Goal: Information Seeking & Learning: Find specific fact

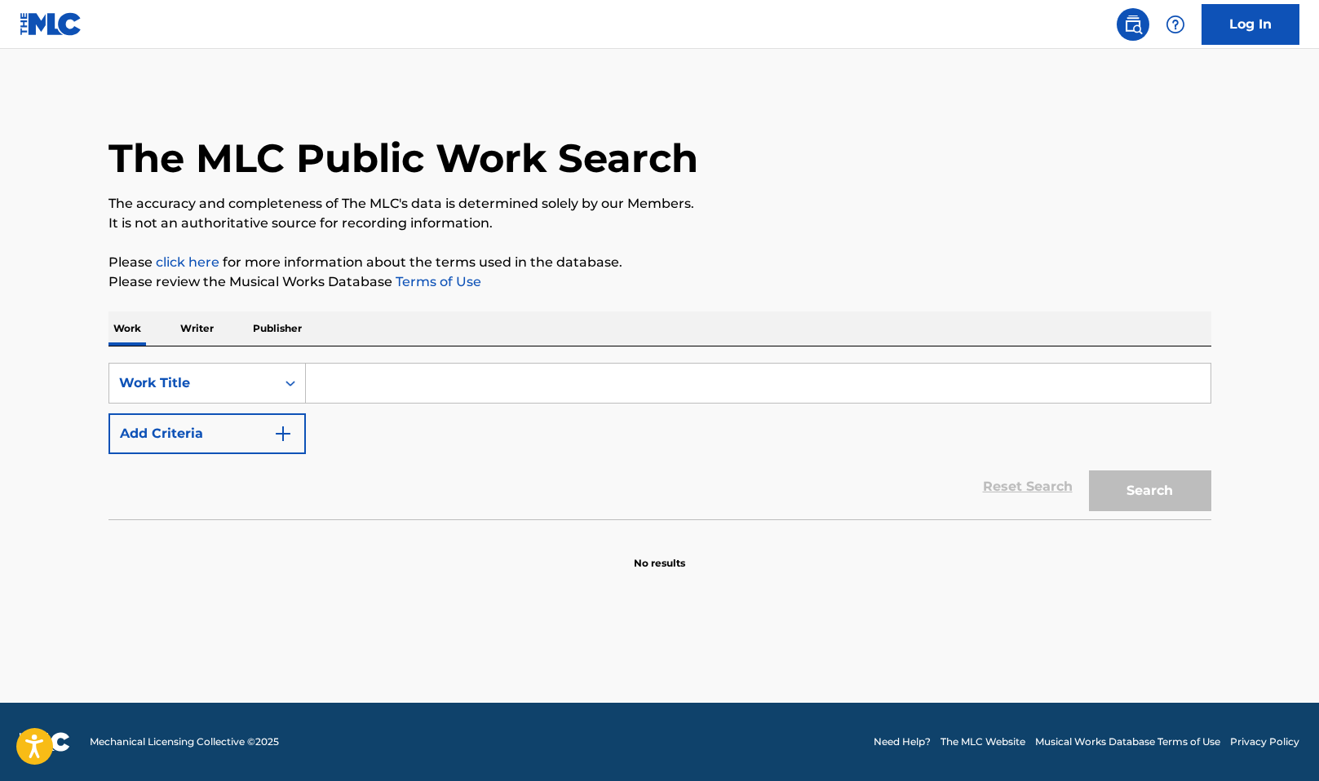
click at [375, 367] on input "Search Form" at bounding box center [758, 383] width 904 height 39
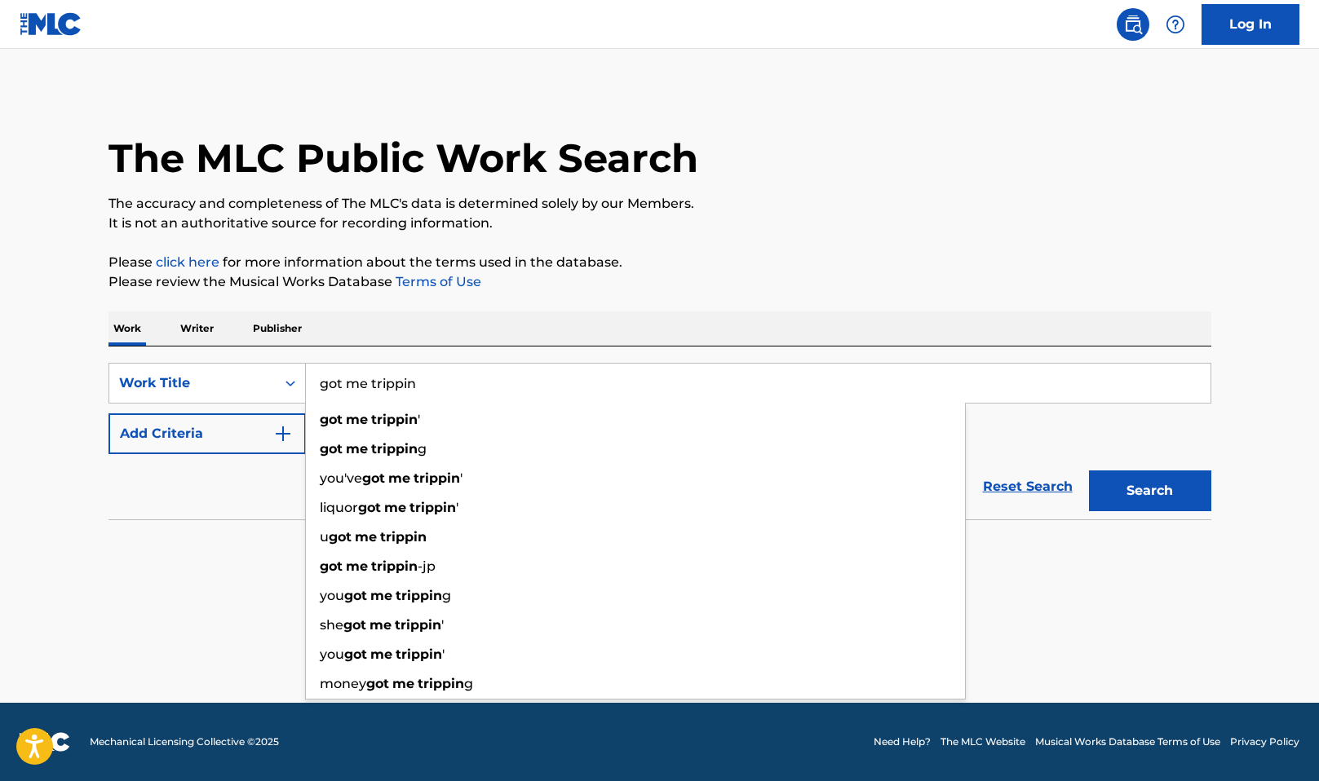
type input "got me trippin"
click at [862, 269] on p "Please click here for more information about the terms used in the database." at bounding box center [659, 263] width 1103 height 20
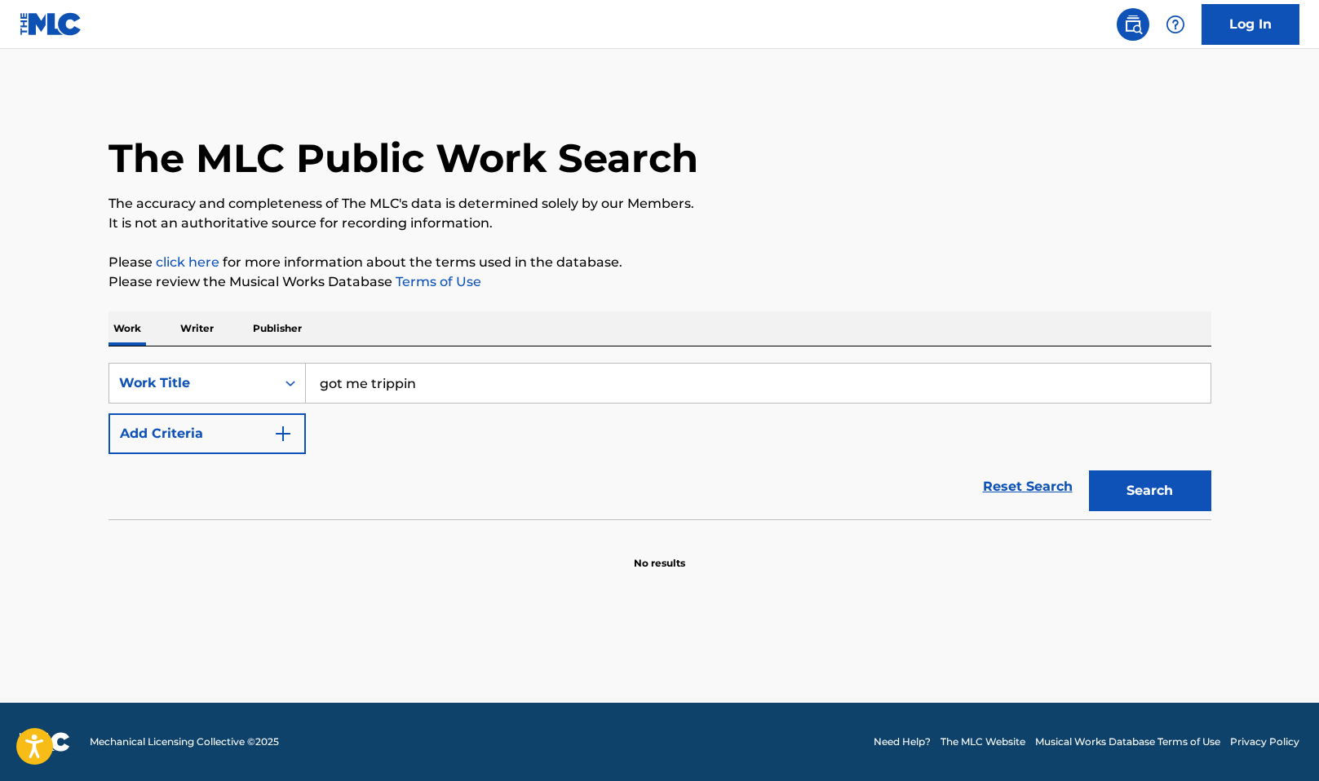
click at [282, 440] on img "Search Form" at bounding box center [283, 434] width 20 height 20
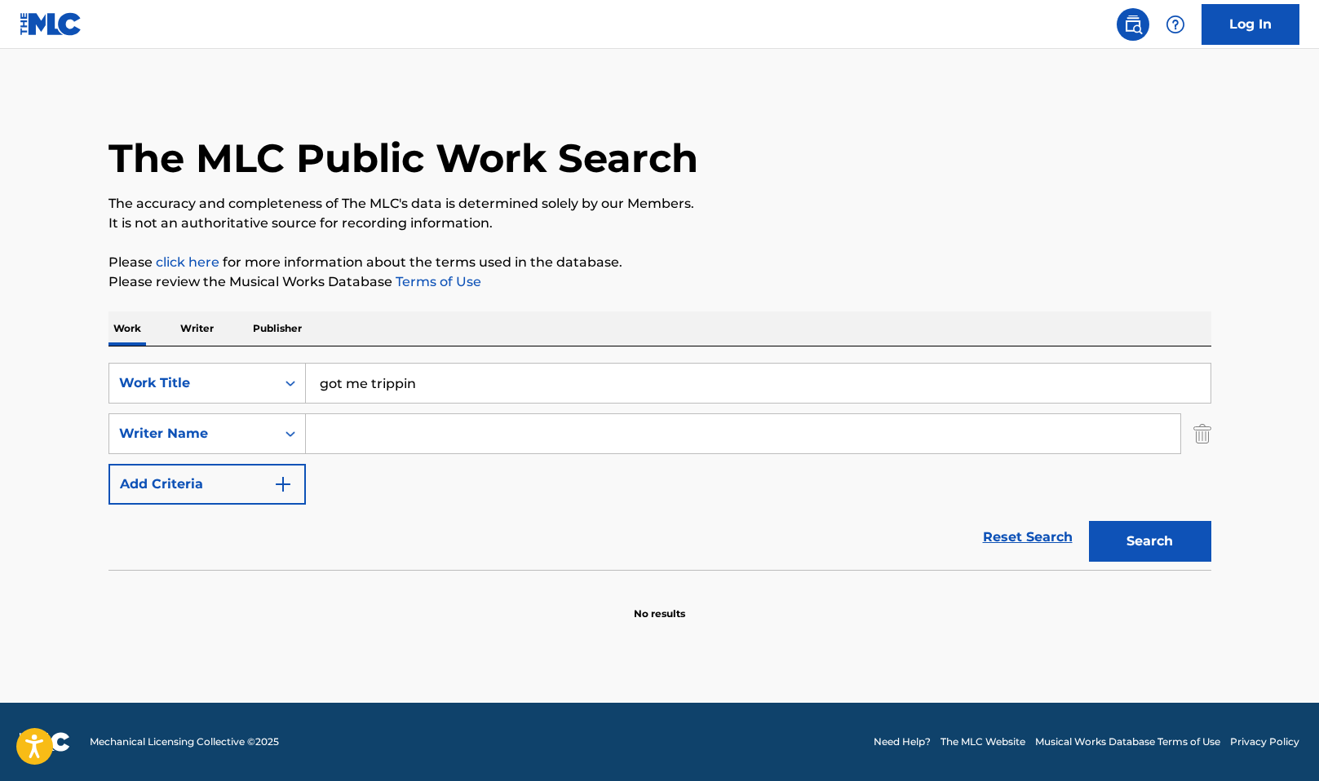
click at [373, 427] on input "Search Form" at bounding box center [743, 433] width 874 height 39
type input "[PERSON_NAME]"
click at [493, 563] on div "Reset Search Search" at bounding box center [659, 537] width 1103 height 65
click at [1163, 545] on button "Search" at bounding box center [1150, 541] width 122 height 41
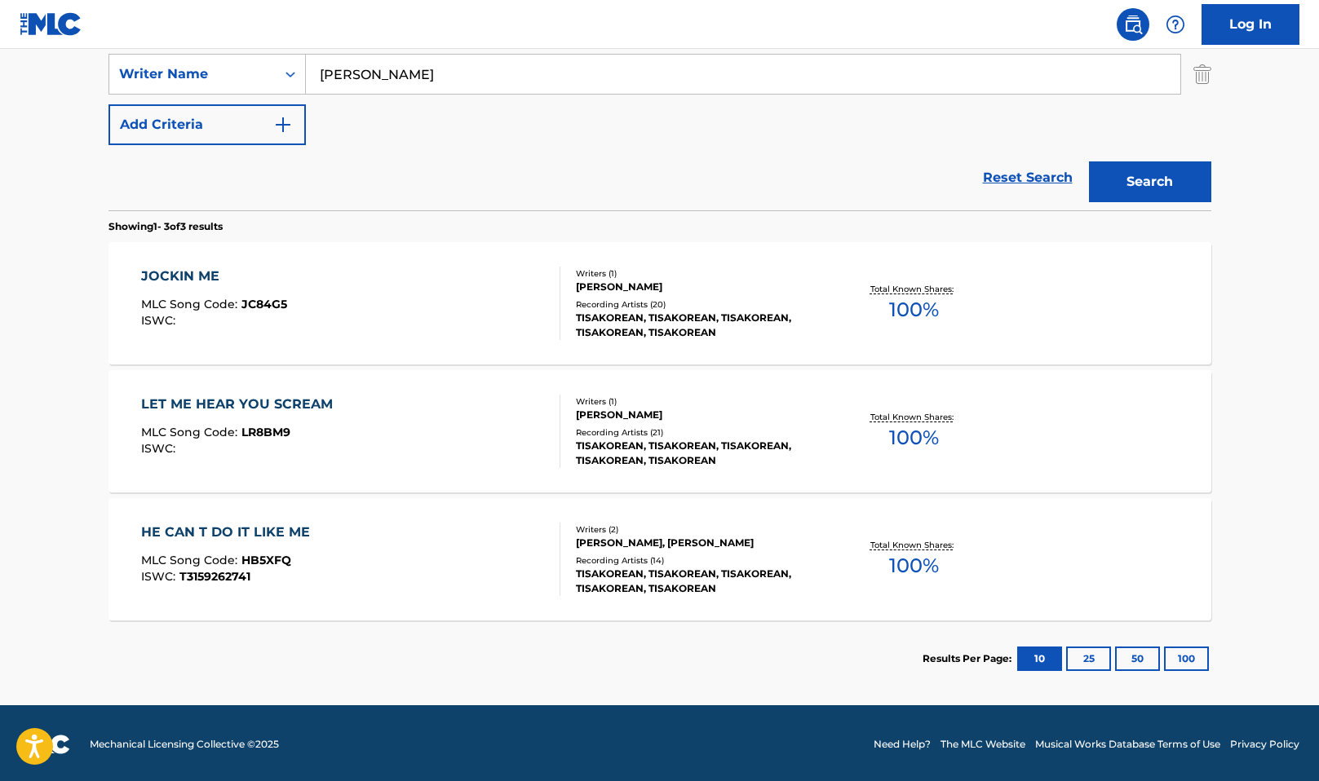
scroll to position [281, 0]
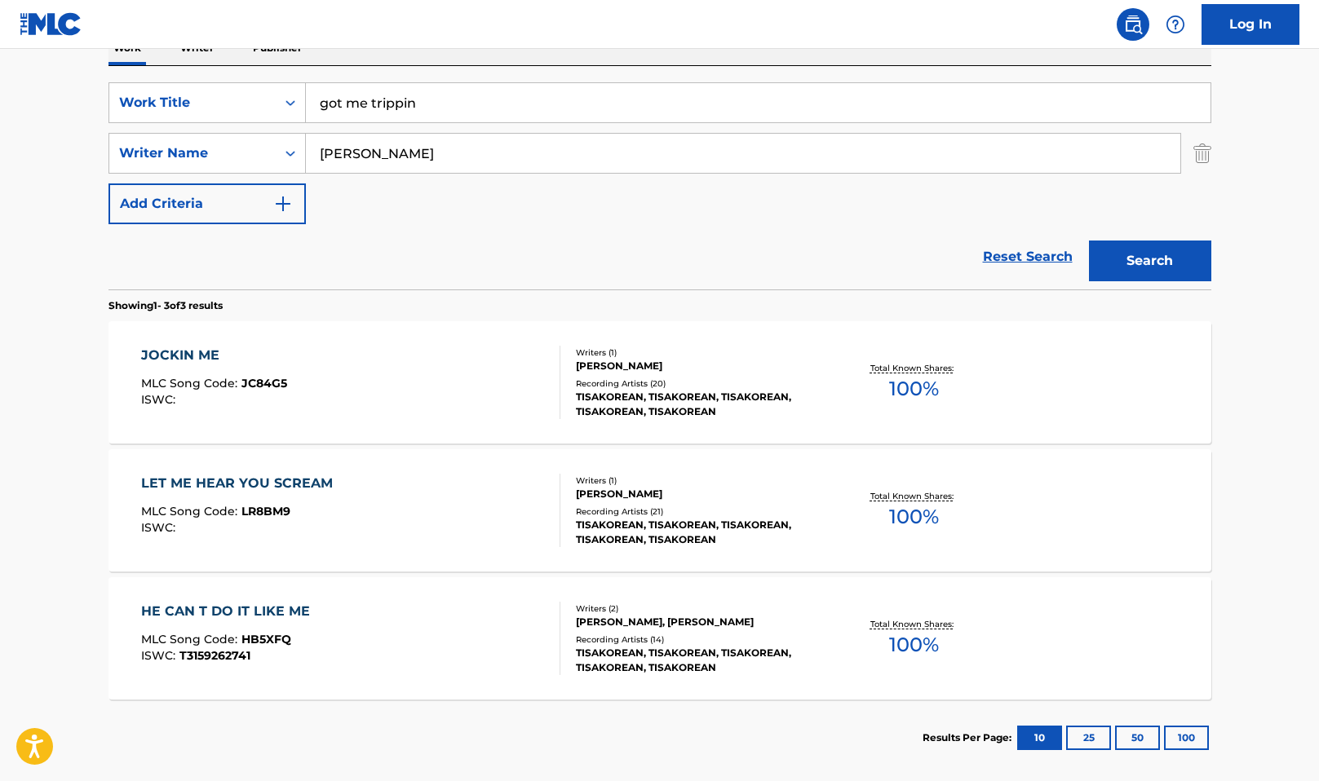
click at [1203, 156] on img "Search Form" at bounding box center [1202, 153] width 18 height 41
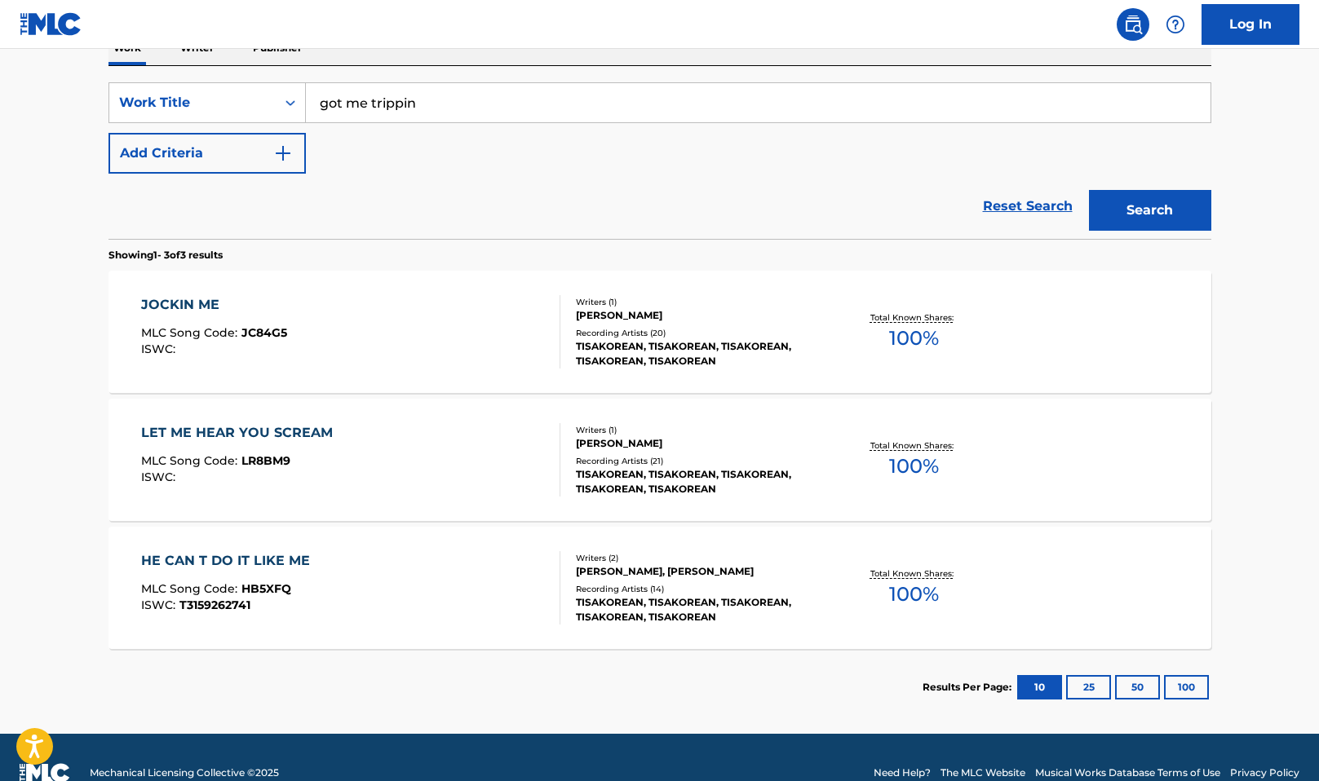
click at [1156, 213] on button "Search" at bounding box center [1150, 210] width 122 height 41
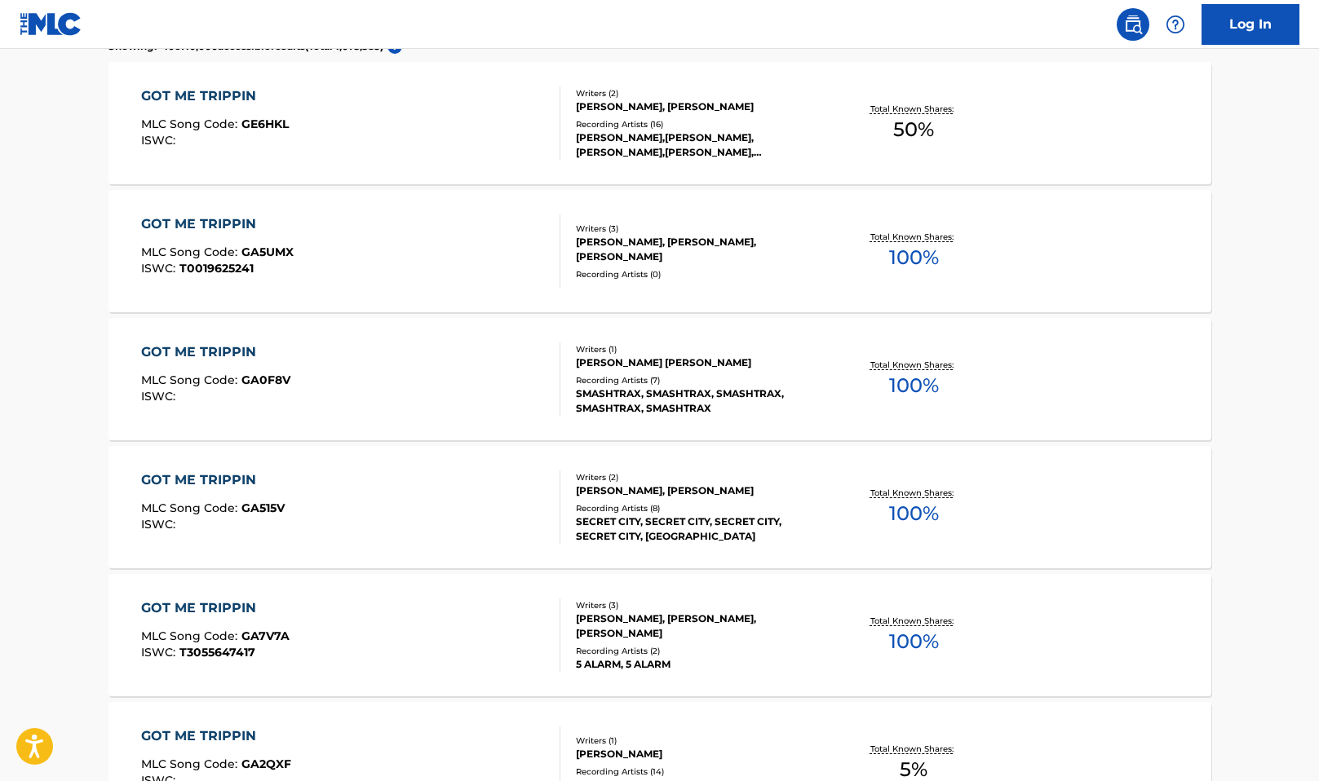
scroll to position [82, 0]
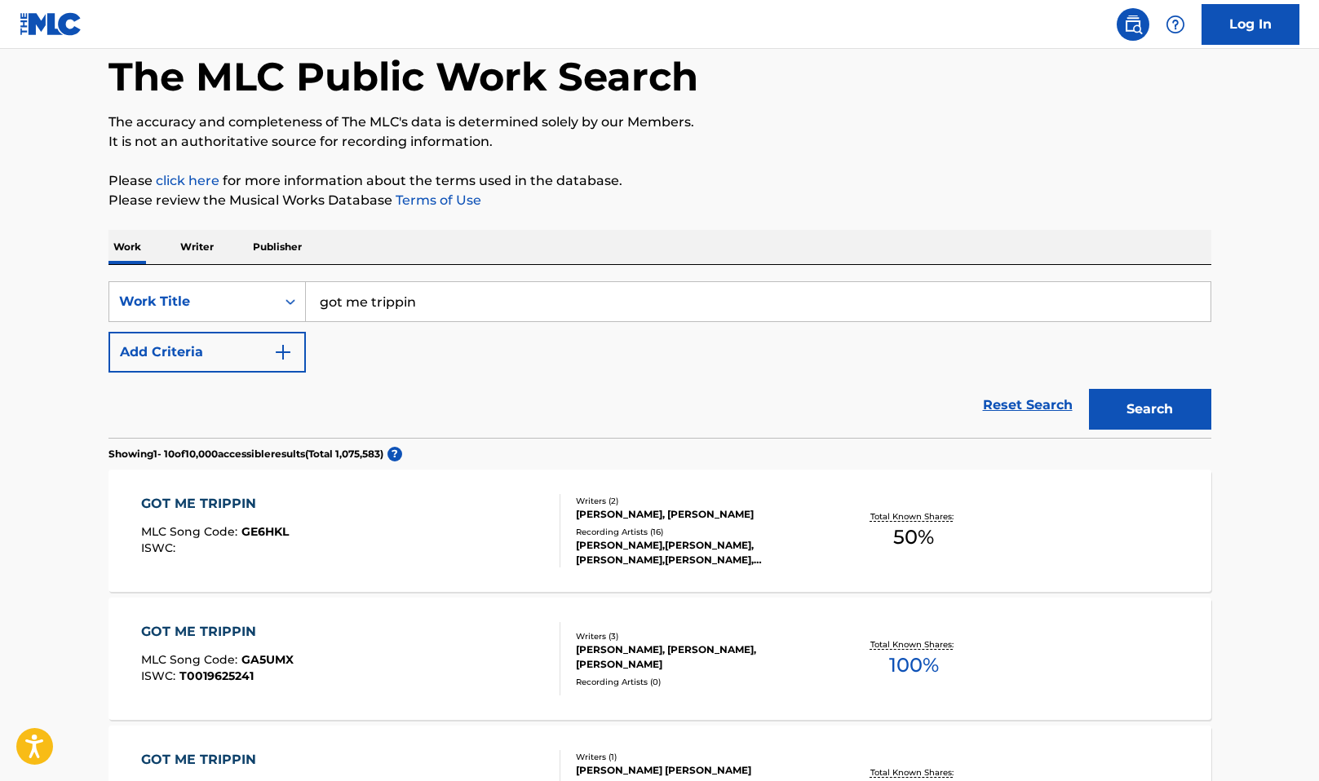
click at [397, 292] on input "got me trippin" at bounding box center [758, 301] width 904 height 39
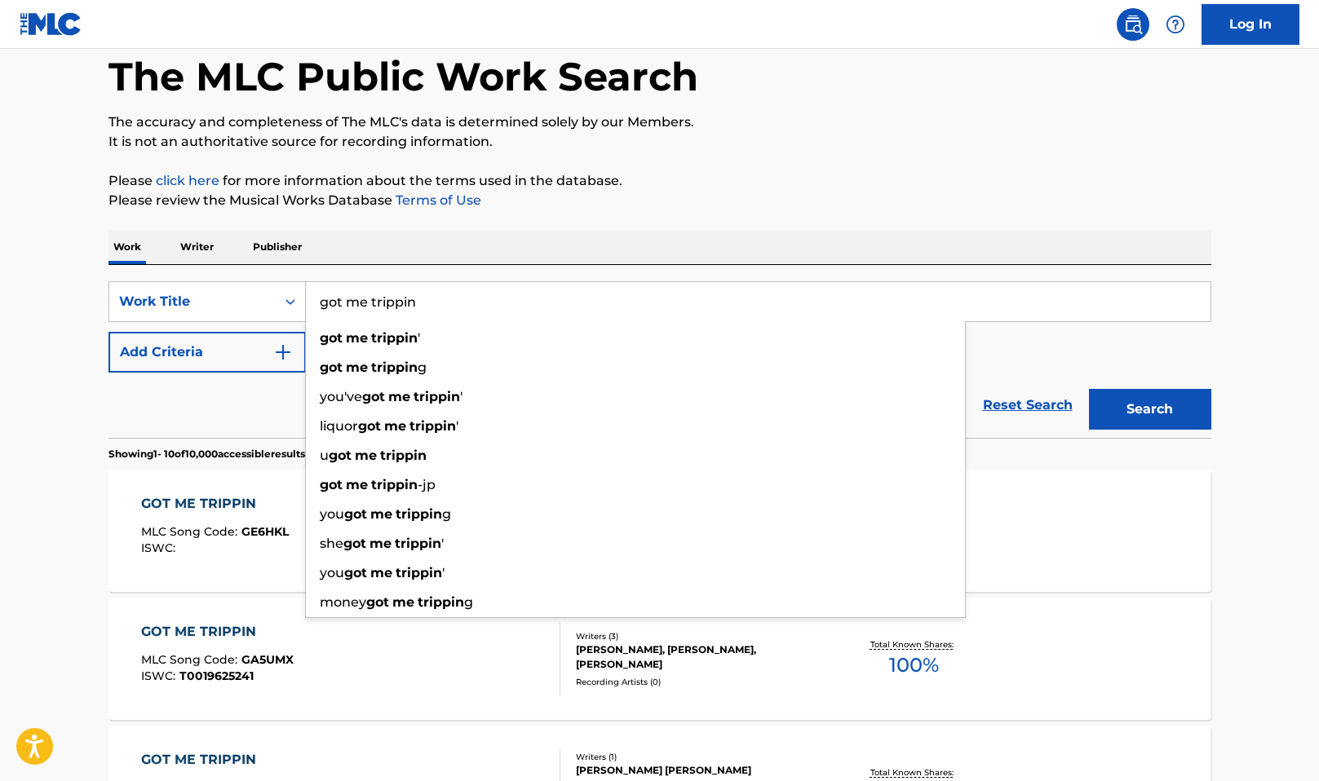
click at [397, 292] on input "got me trippin" at bounding box center [758, 301] width 904 height 39
paste input "T3333105189"
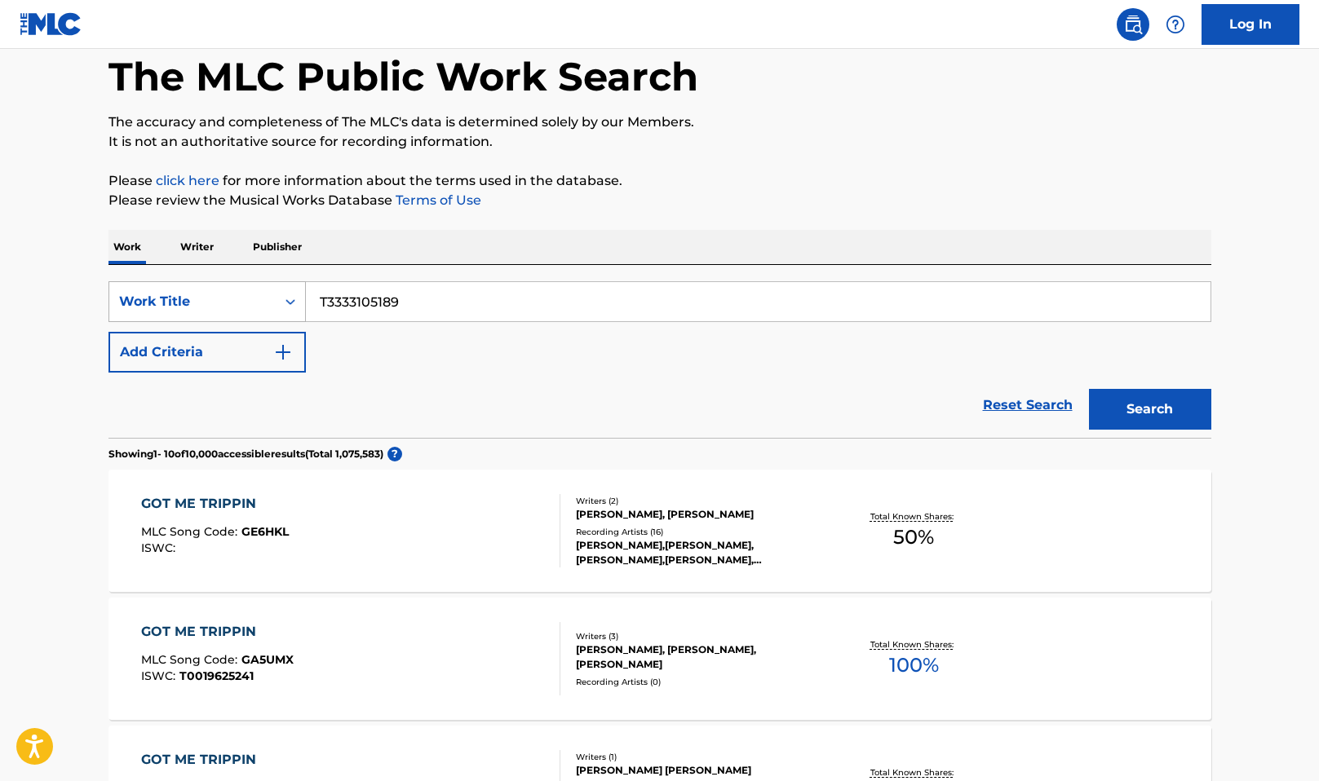
type input "T3333105189"
click at [274, 305] on div "Work Title" at bounding box center [192, 301] width 166 height 31
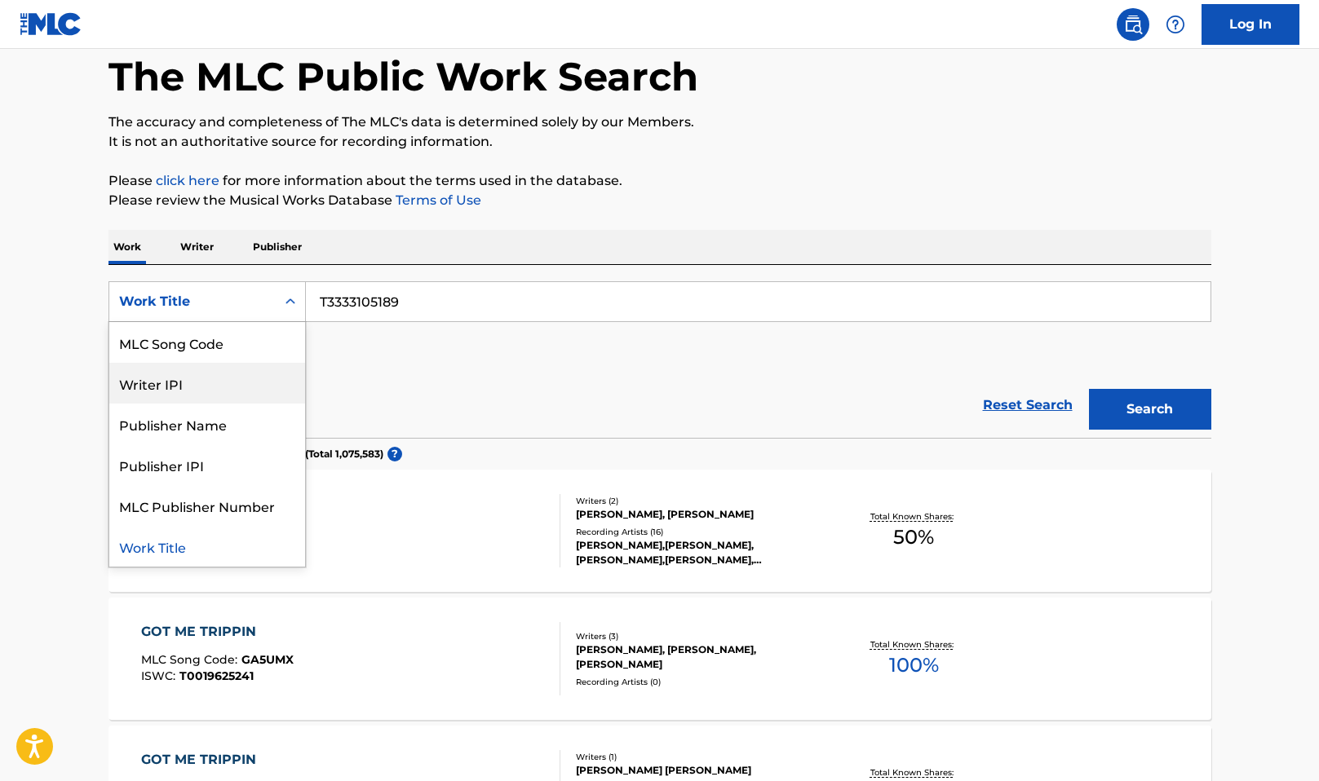
scroll to position [0, 0]
click at [245, 379] on div "ISWC" at bounding box center [207, 383] width 196 height 41
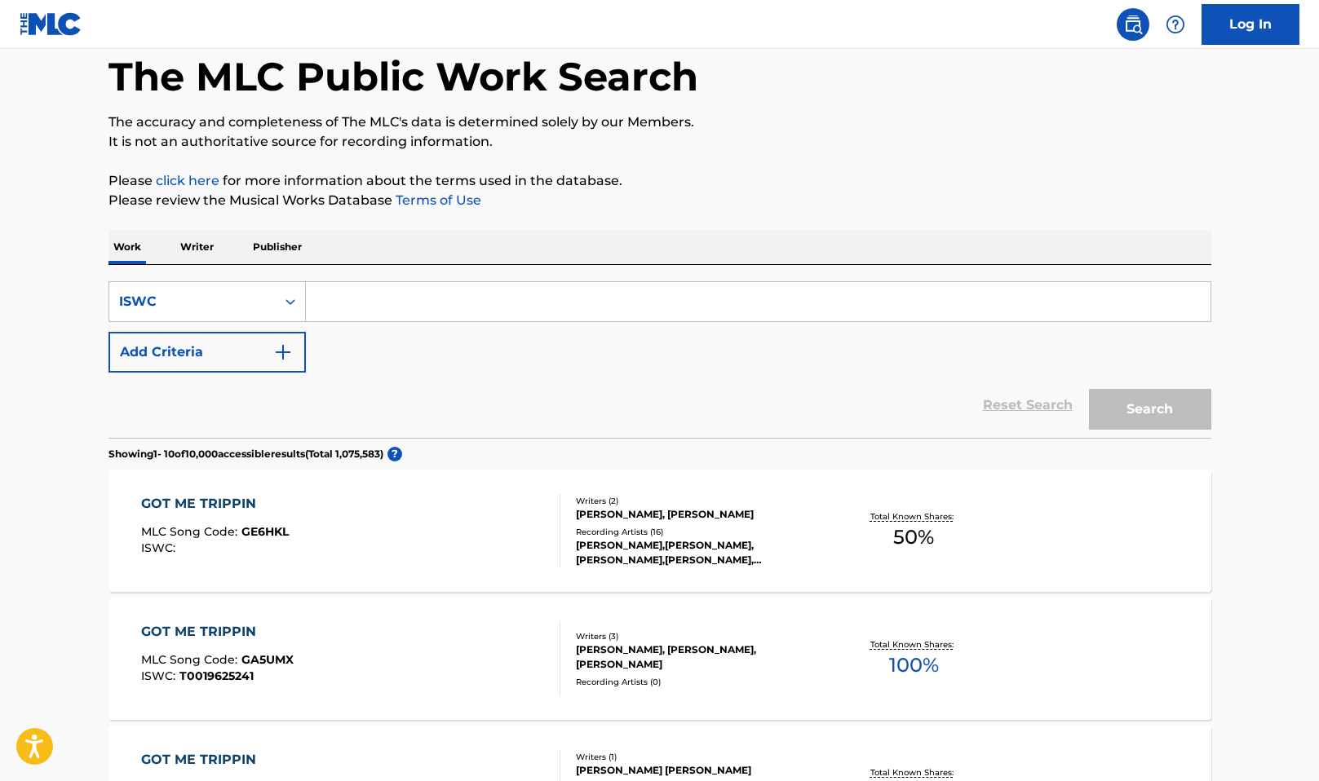
click at [429, 294] on input "Search Form" at bounding box center [758, 301] width 904 height 39
paste input "T3333105189"
type input "T3333105189"
click at [1147, 397] on button "Search" at bounding box center [1150, 409] width 122 height 41
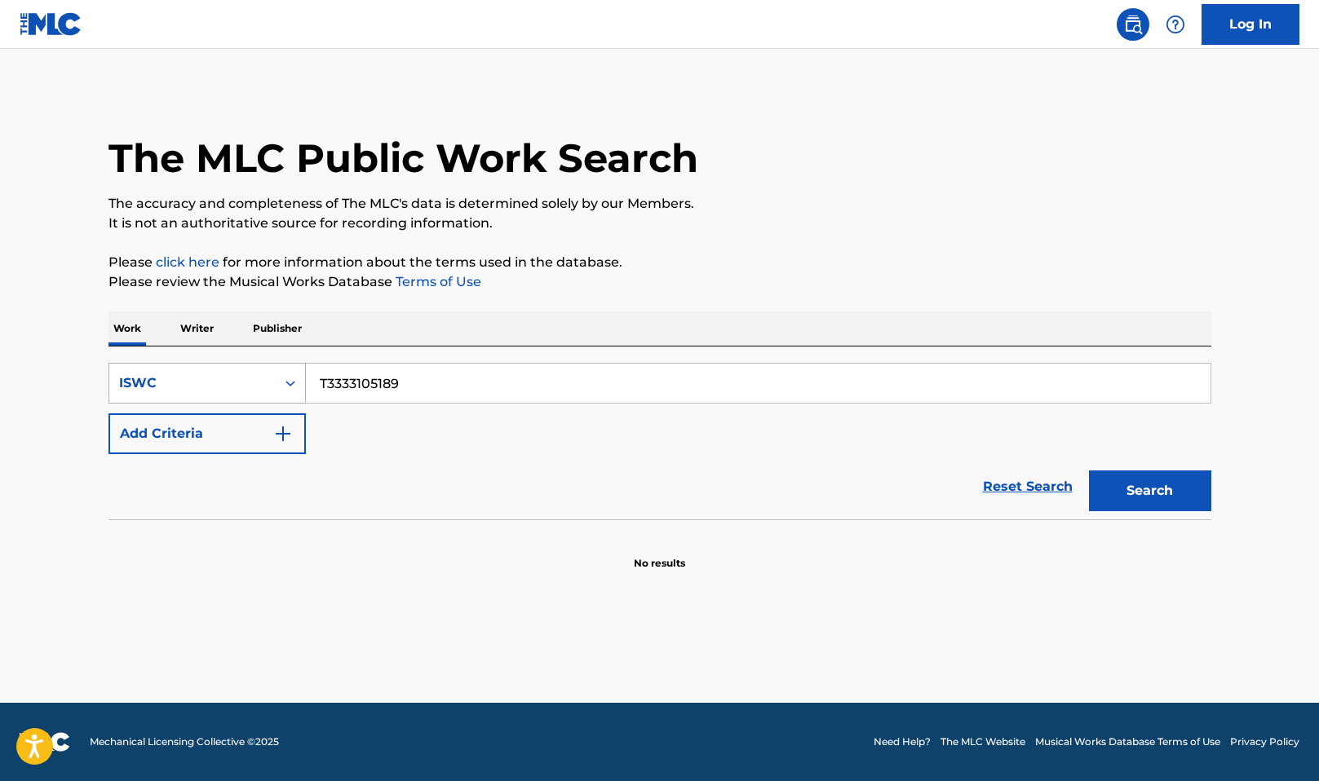
click at [285, 375] on icon "Search Form" at bounding box center [290, 383] width 16 height 16
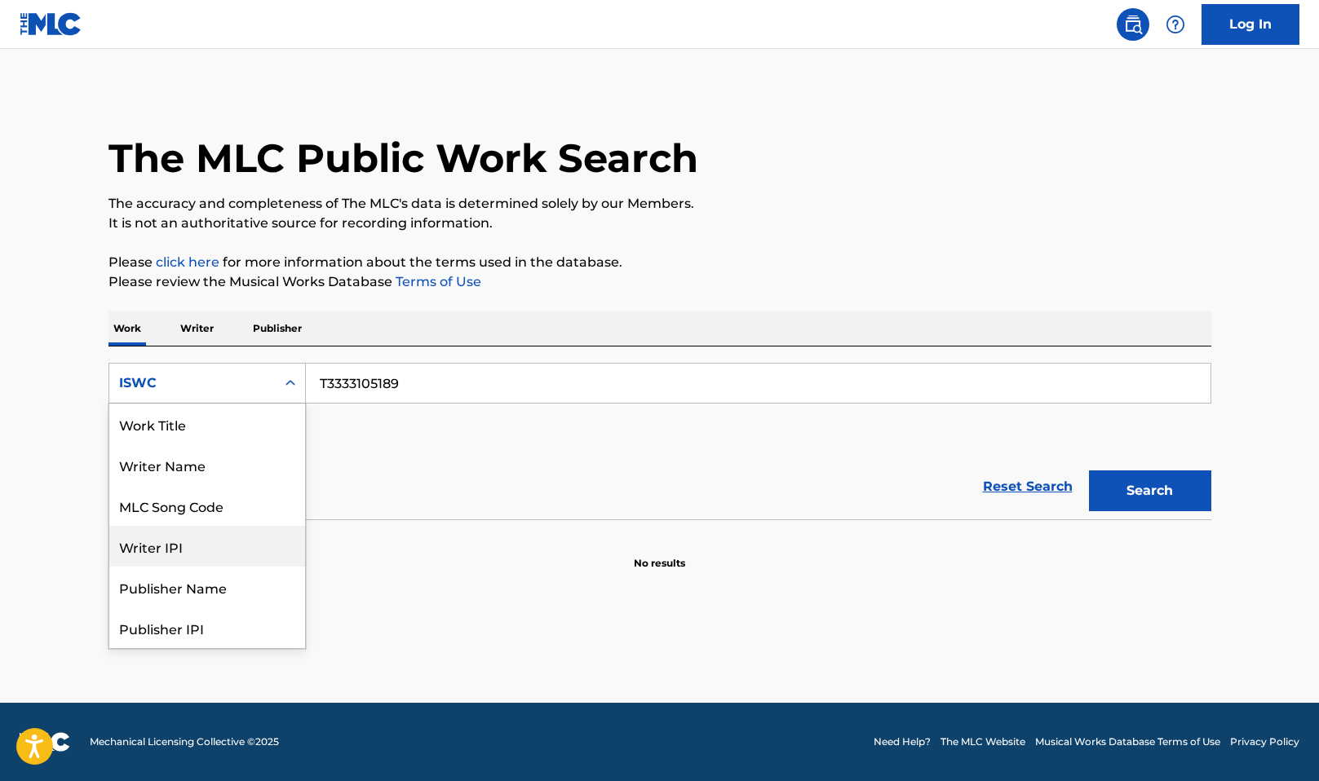
scroll to position [82, 0]
click at [176, 537] on div "Publisher IPI" at bounding box center [207, 546] width 196 height 41
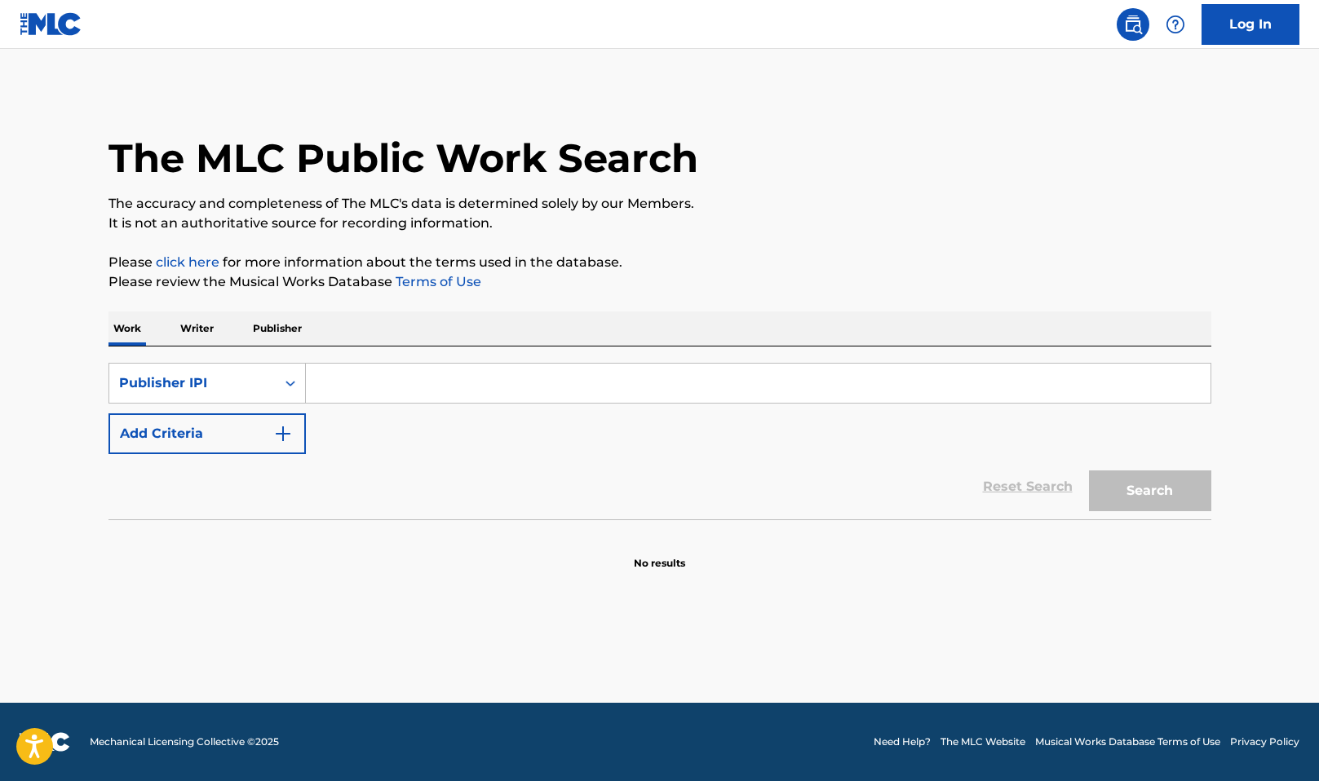
click at [438, 389] on input "Search Form" at bounding box center [758, 383] width 904 height 39
paste input "00812493838"
click at [1172, 486] on button "Search" at bounding box center [1150, 491] width 122 height 41
click at [367, 378] on input "00812493838" at bounding box center [758, 383] width 904 height 39
click at [368, 378] on input "00812493838" at bounding box center [758, 383] width 904 height 39
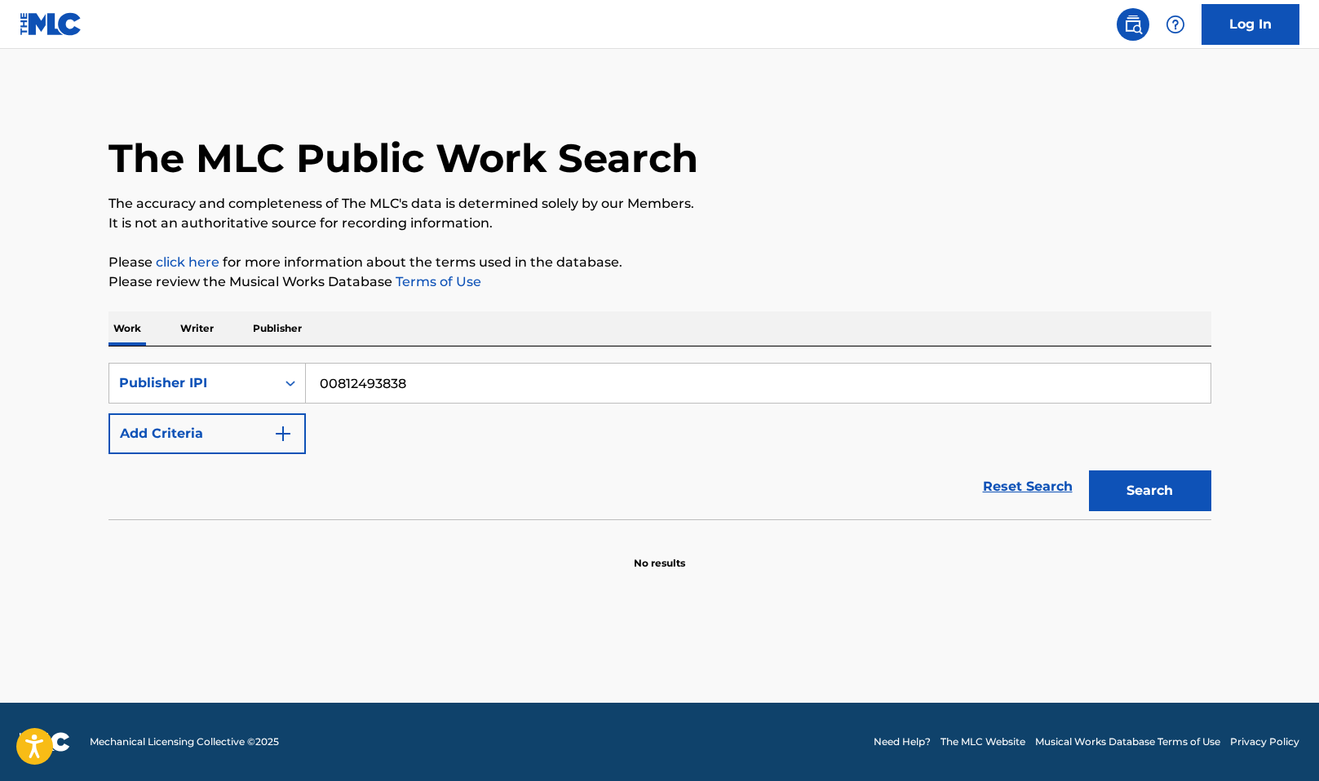
paste input "74127997"
click at [1179, 505] on button "Search" at bounding box center [1150, 491] width 122 height 41
click at [351, 380] on input "74127997" at bounding box center [758, 383] width 904 height 39
paste input "00478154330"
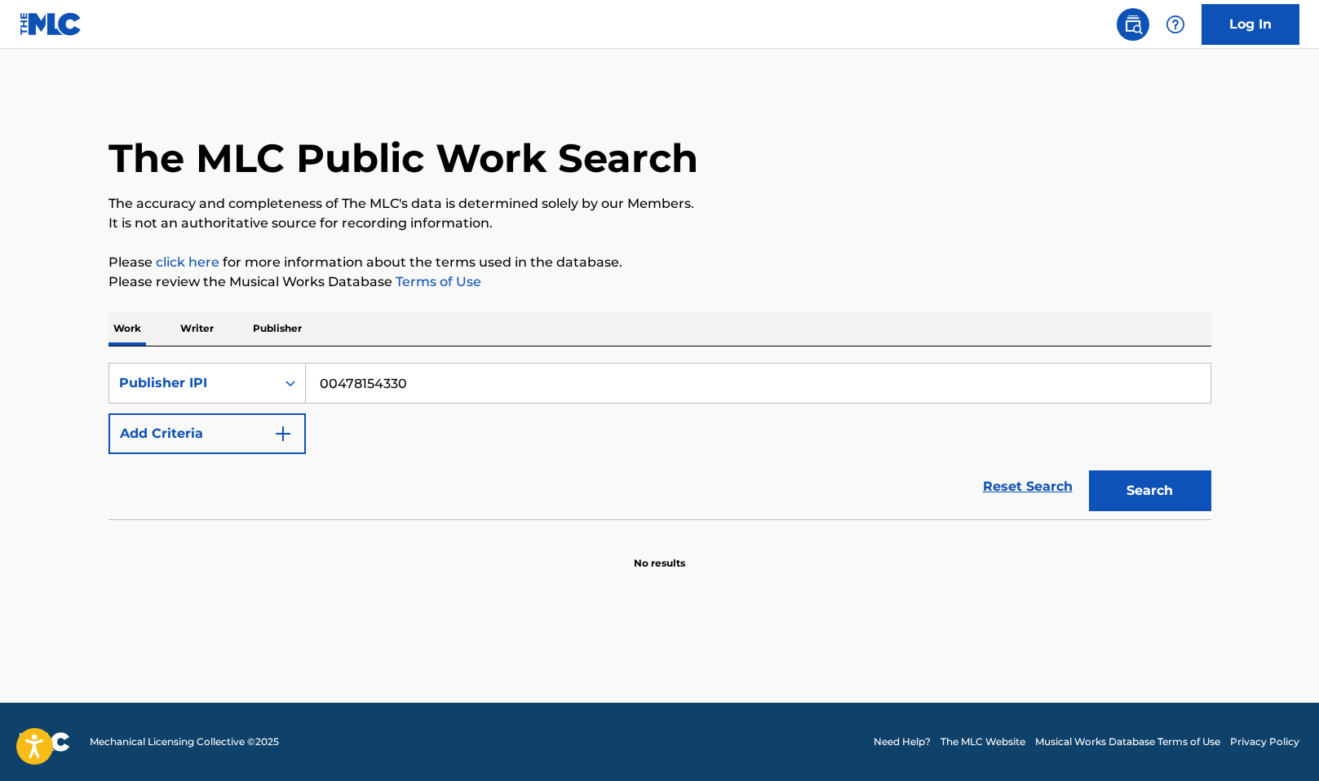
type input "00478154330"
click at [1138, 481] on button "Search" at bounding box center [1150, 491] width 122 height 41
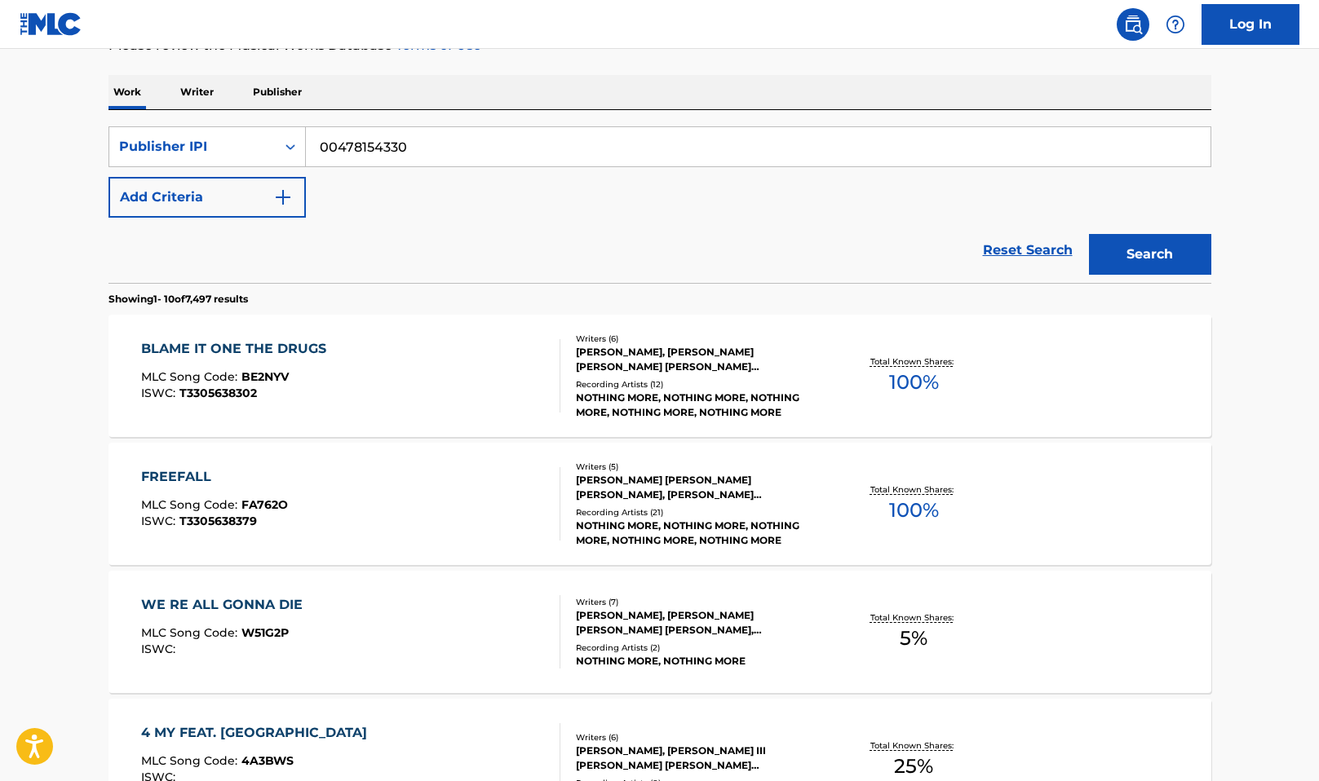
scroll to position [0, 0]
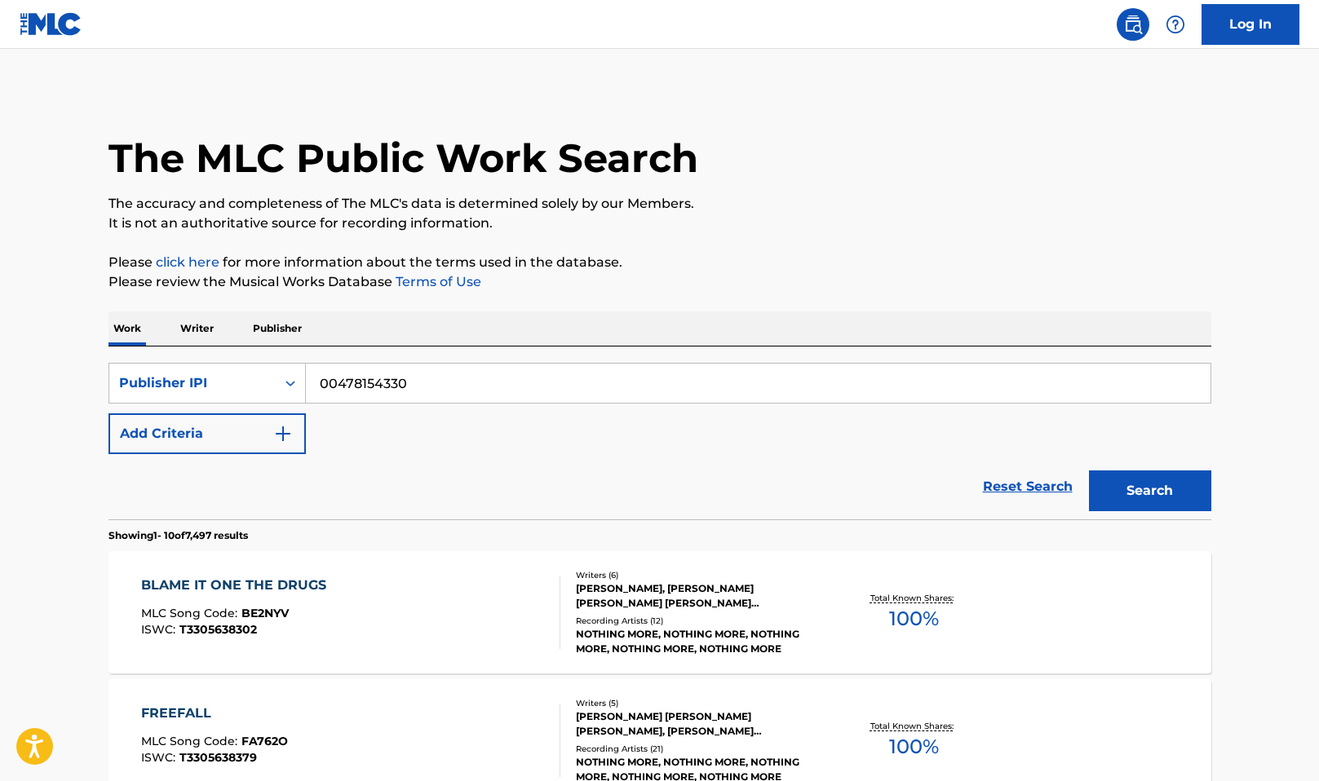
click at [240, 438] on button "Add Criteria" at bounding box center [206, 433] width 197 height 41
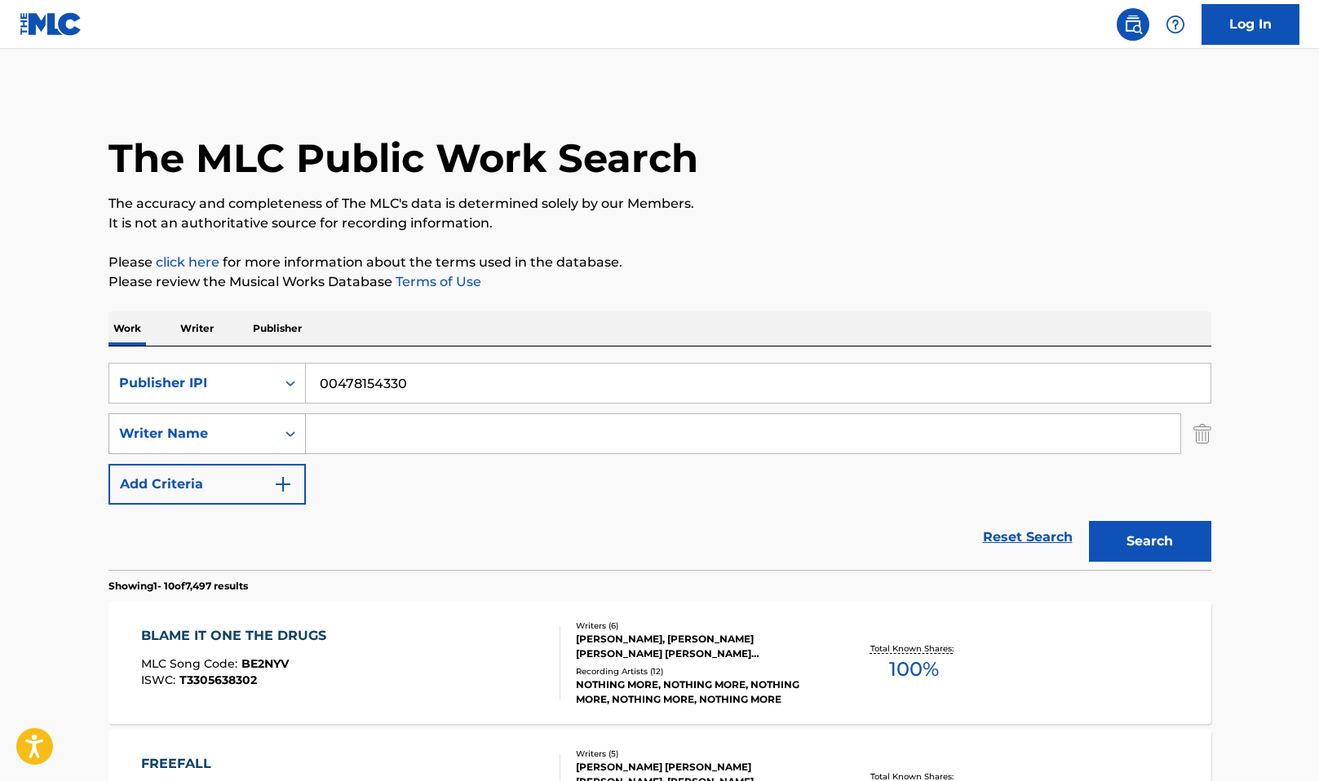
click at [268, 432] on div "Writer Name" at bounding box center [192, 433] width 166 height 31
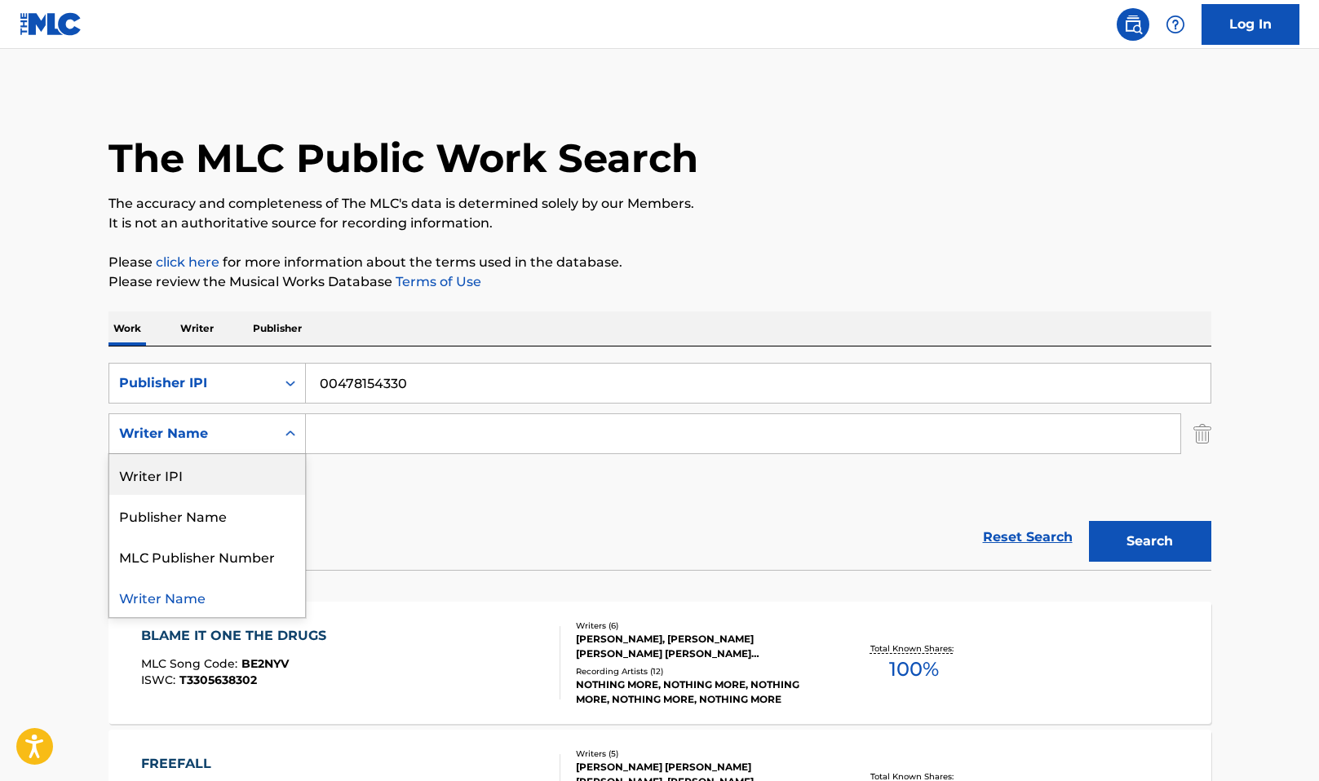
click at [219, 480] on div "Writer IPI" at bounding box center [207, 474] width 196 height 41
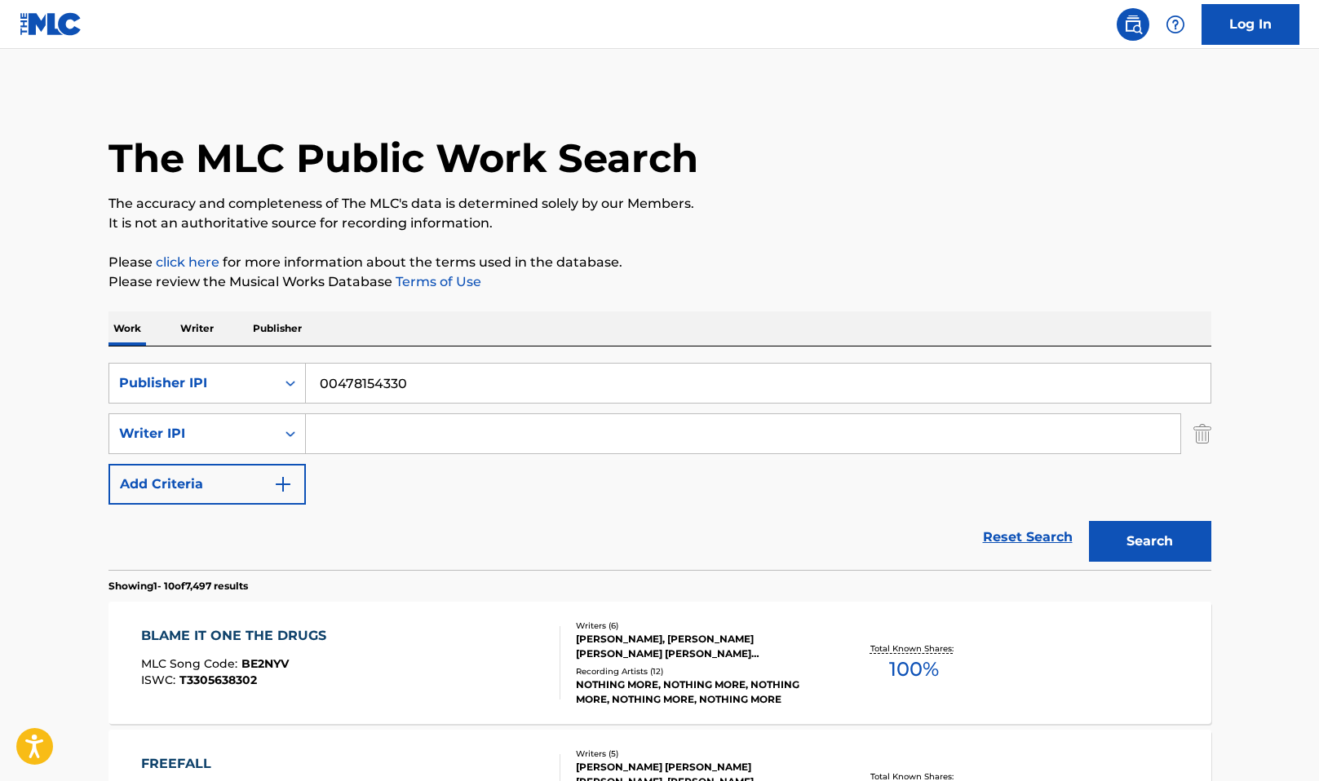
click at [431, 434] on input "Search Form" at bounding box center [743, 433] width 874 height 39
paste input "00812493838"
type input "00812493838"
click at [1174, 573] on section "Showing 1 - 10 of 7,497 results" at bounding box center [659, 582] width 1103 height 24
click at [1147, 532] on button "Search" at bounding box center [1150, 541] width 122 height 41
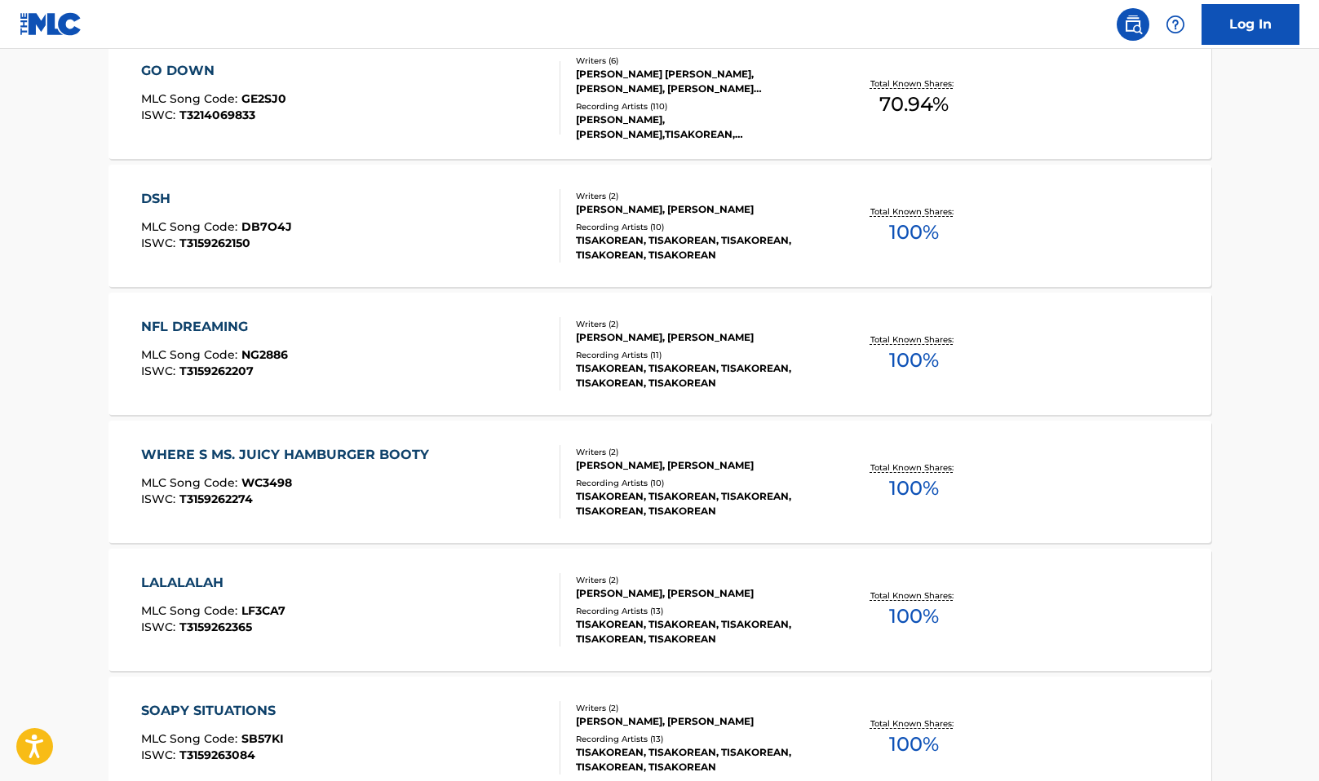
scroll to position [1266, 0]
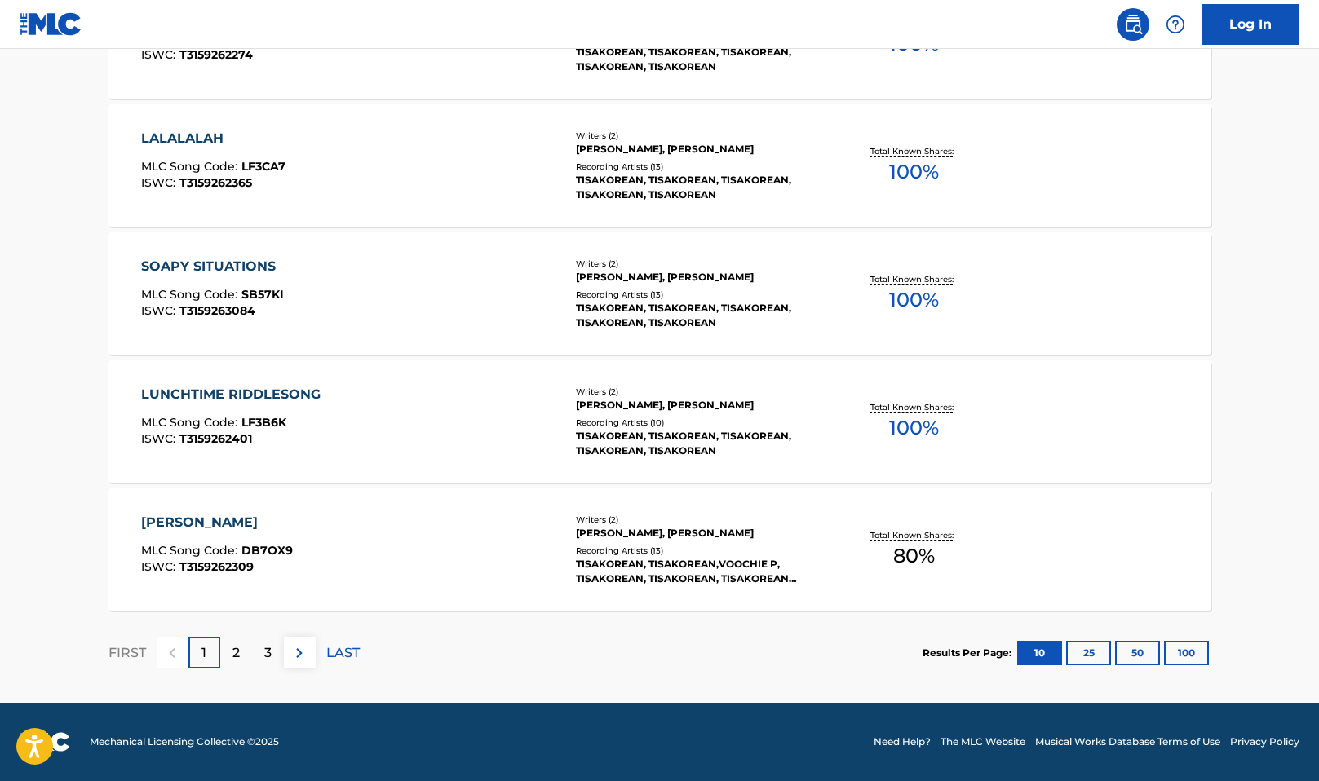
click at [1191, 660] on button "100" at bounding box center [1186, 653] width 45 height 24
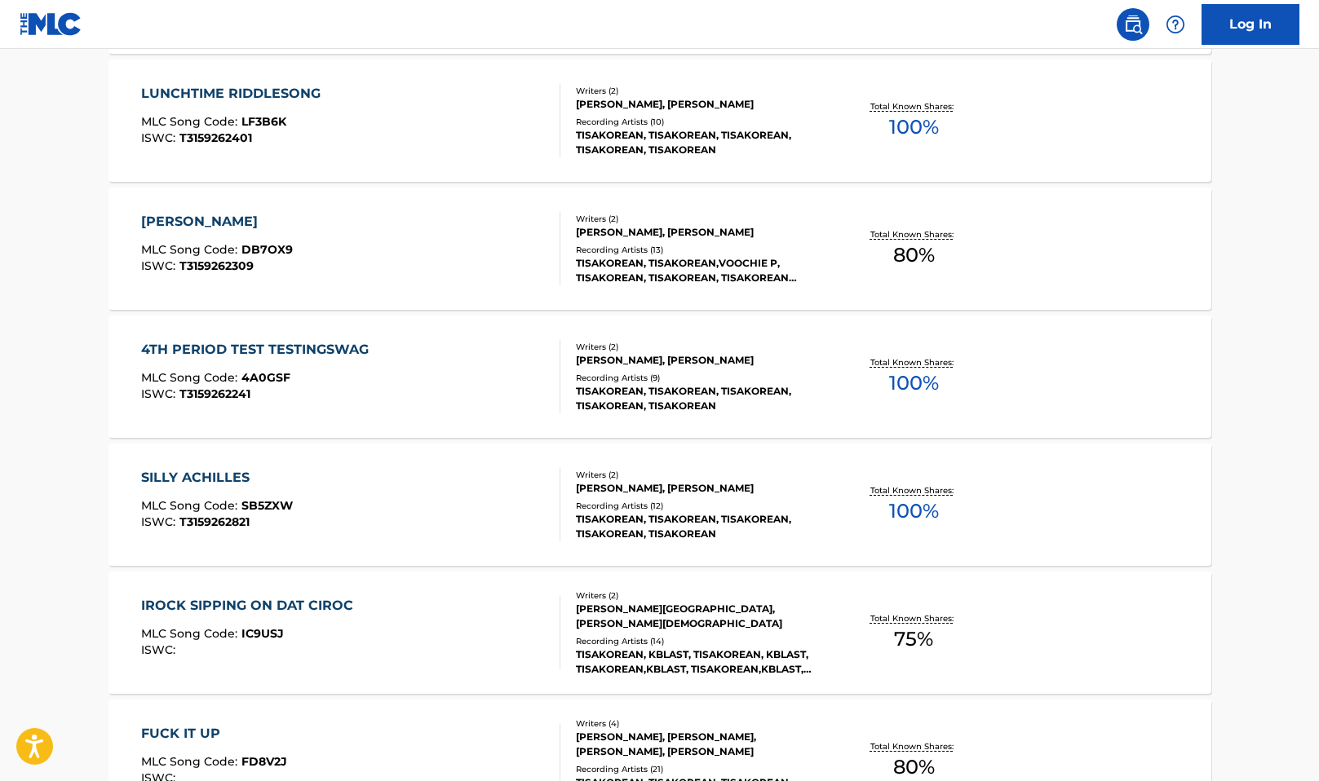
scroll to position [0, 0]
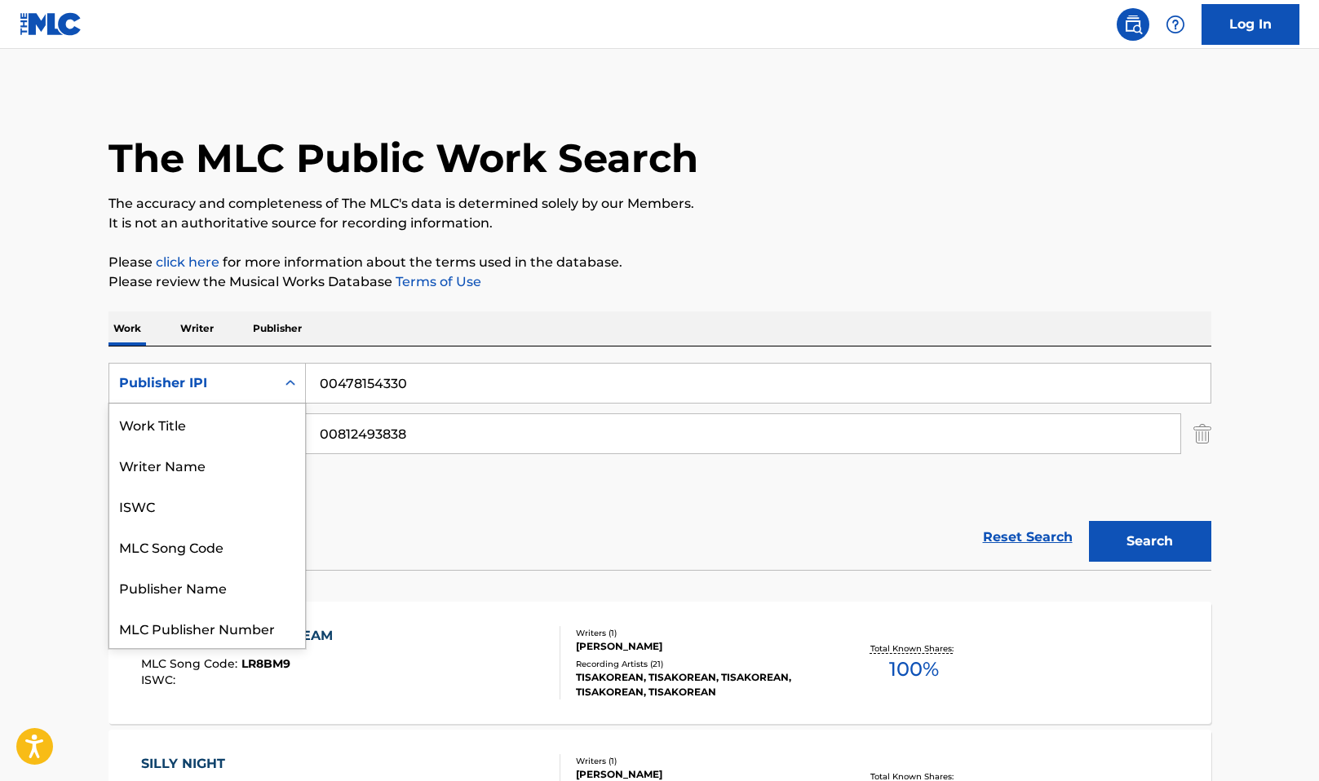
click at [278, 380] on div "Search Form" at bounding box center [290, 383] width 29 height 29
click at [232, 505] on div "MLC Song Code" at bounding box center [207, 505] width 196 height 41
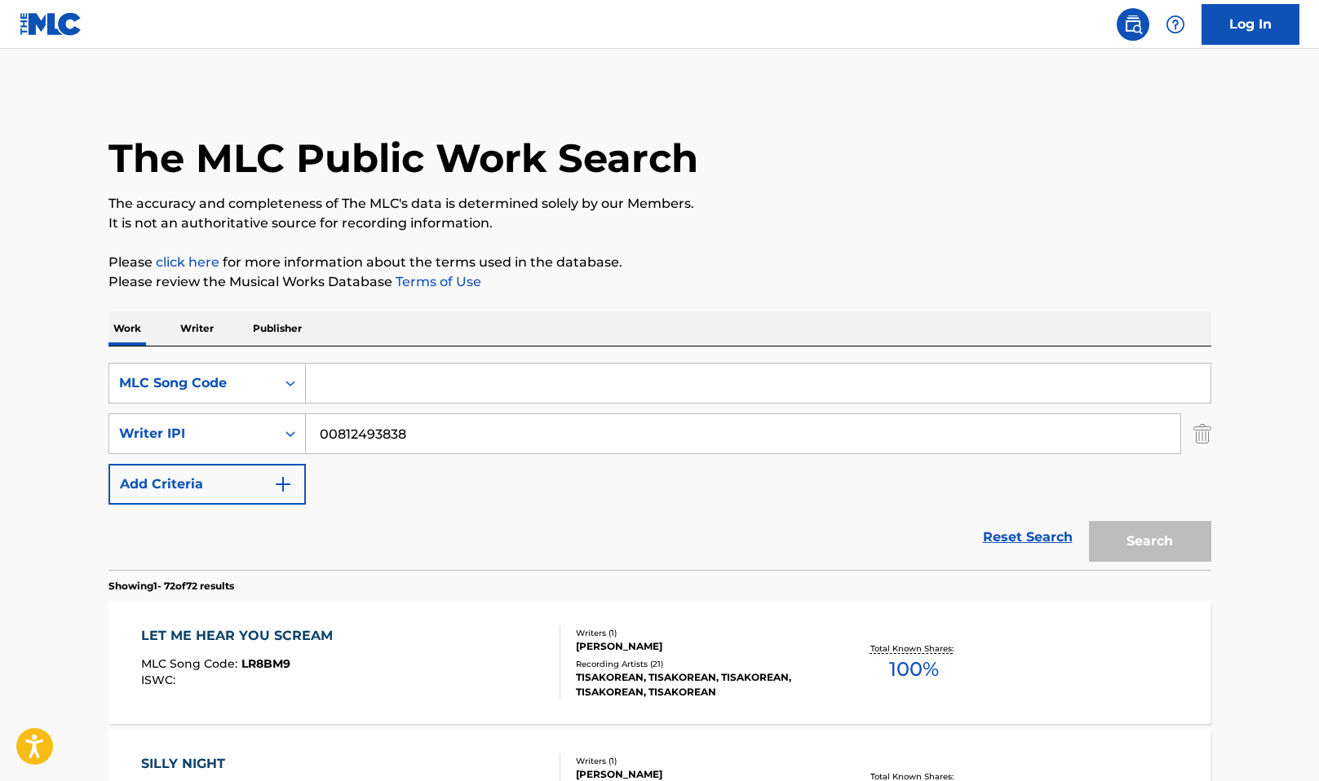
click at [1200, 435] on img "Search Form" at bounding box center [1202, 433] width 18 height 41
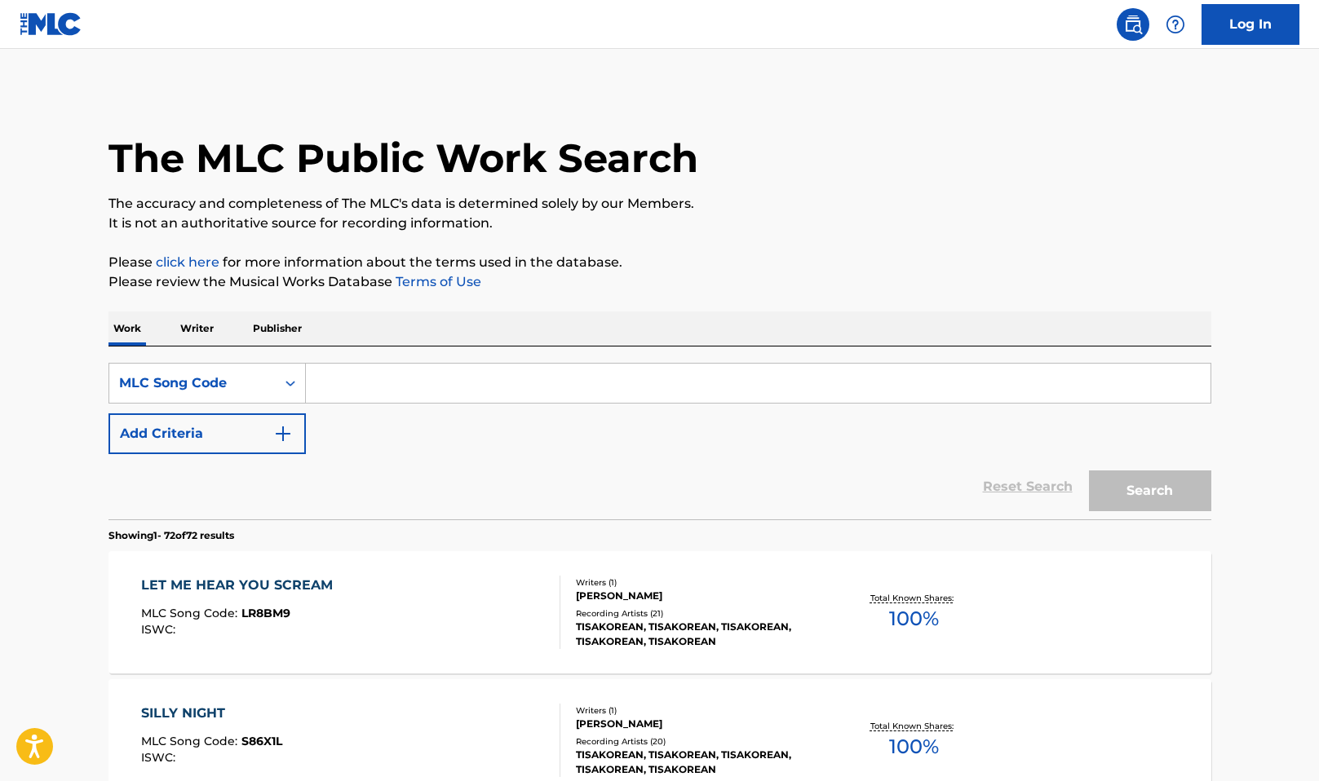
click at [365, 389] on input "Search Form" at bounding box center [758, 383] width 904 height 39
paste input "TX58X9"
type input "TX58X9"
click at [1154, 495] on button "Search" at bounding box center [1150, 491] width 122 height 41
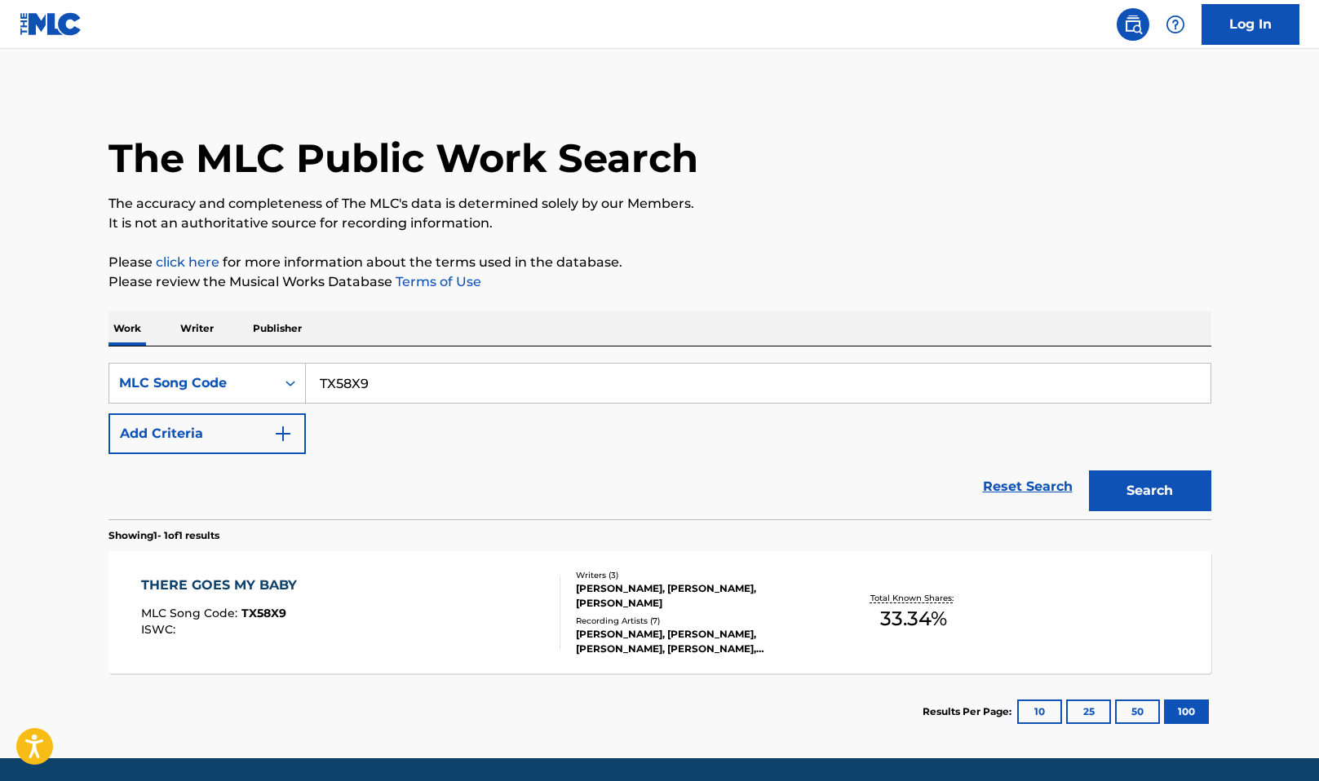
click at [179, 586] on div "THERE GOES MY BABY" at bounding box center [223, 586] width 164 height 20
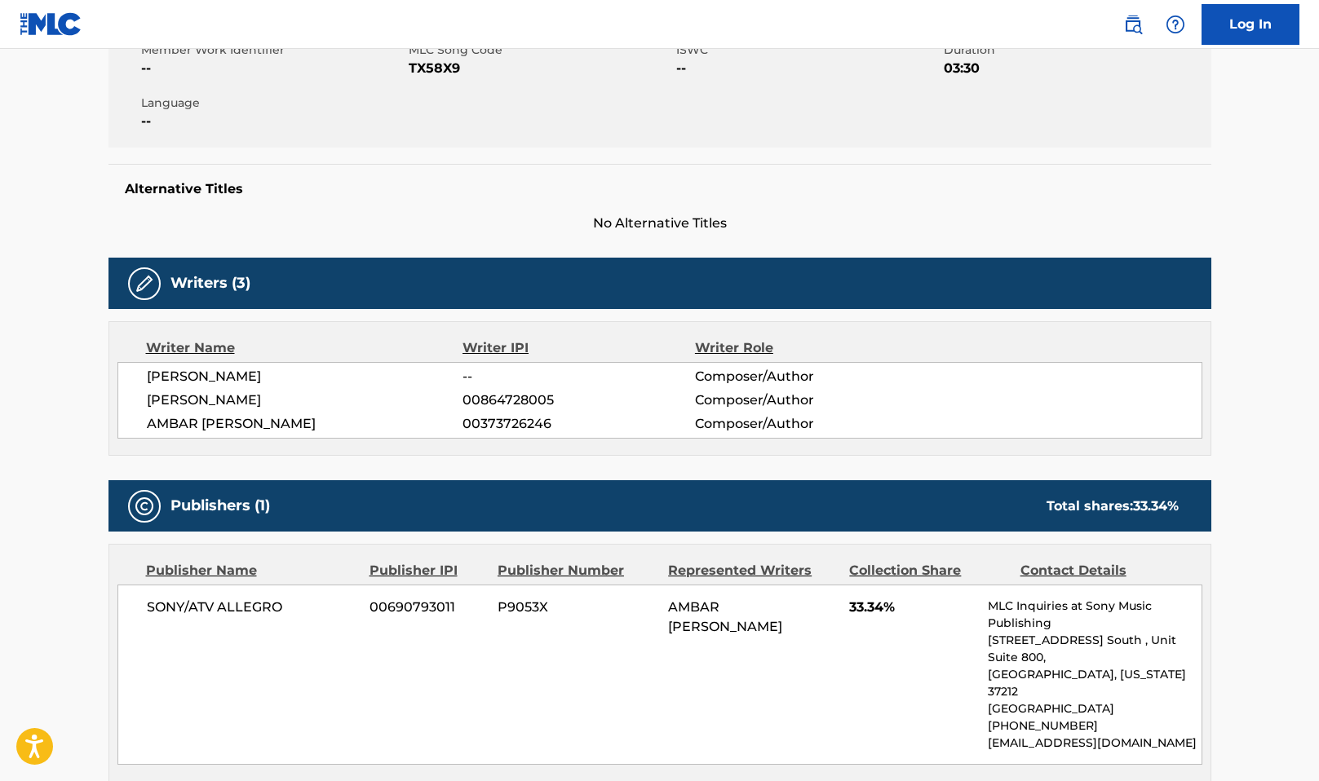
scroll to position [326, 0]
